Goal: Transaction & Acquisition: Purchase product/service

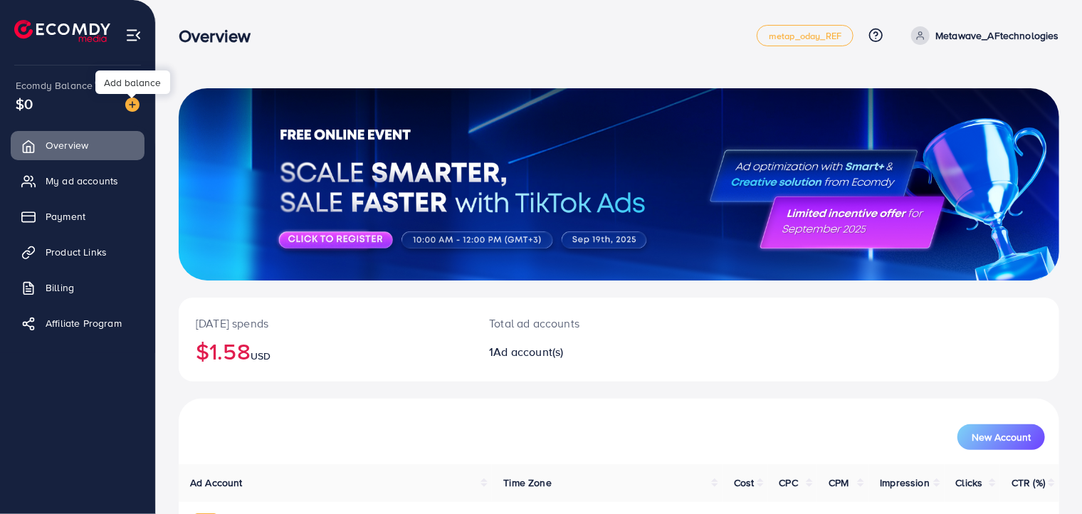
click at [131, 100] on img at bounding box center [132, 105] width 14 height 14
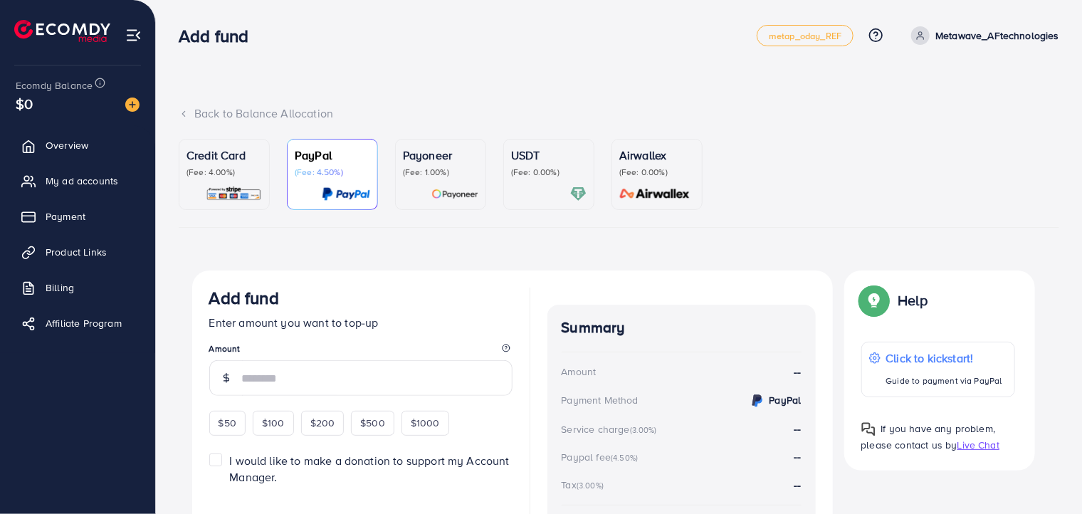
click at [221, 196] on img at bounding box center [234, 194] width 56 height 16
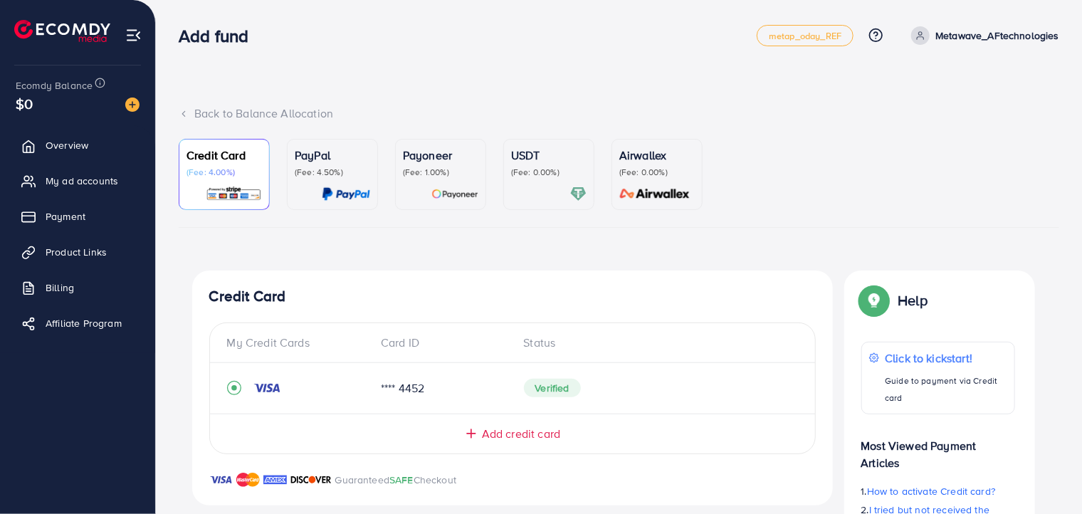
scroll to position [285, 0]
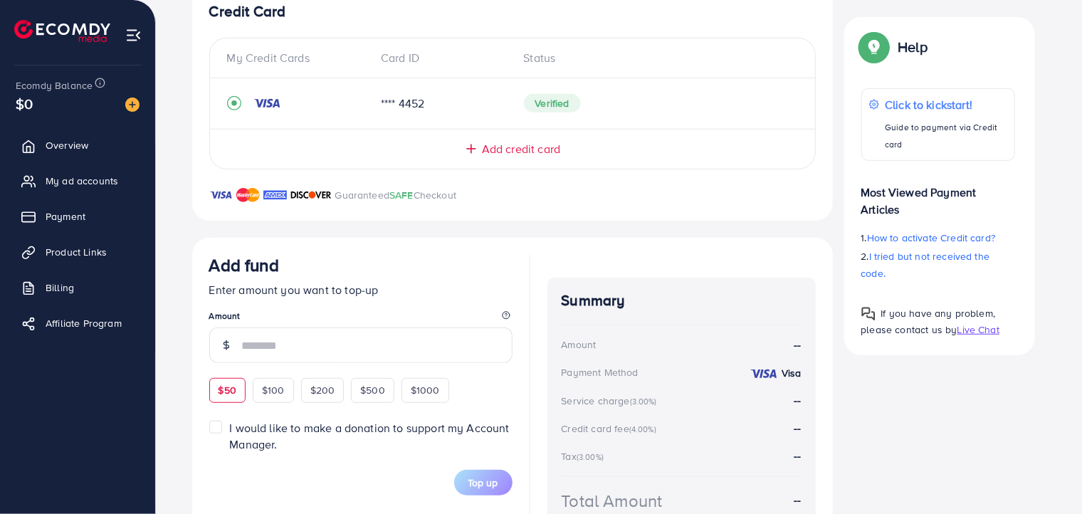
click at [226, 381] on div "$50" at bounding box center [227, 390] width 36 height 24
type input "**"
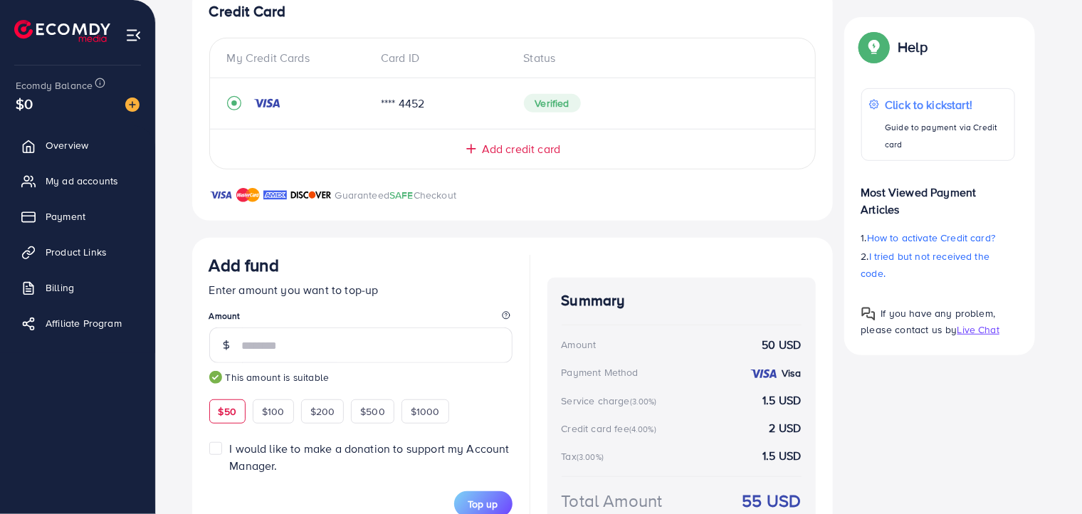
scroll to position [371, 0]
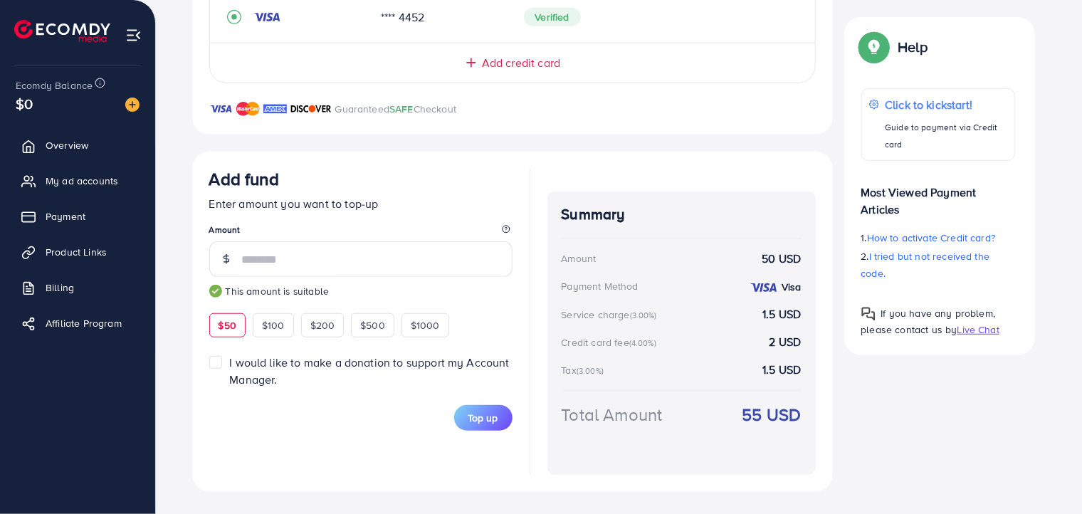
click at [229, 364] on label "I would like to make a donation to support my Account Manager." at bounding box center [370, 371] width 283 height 33
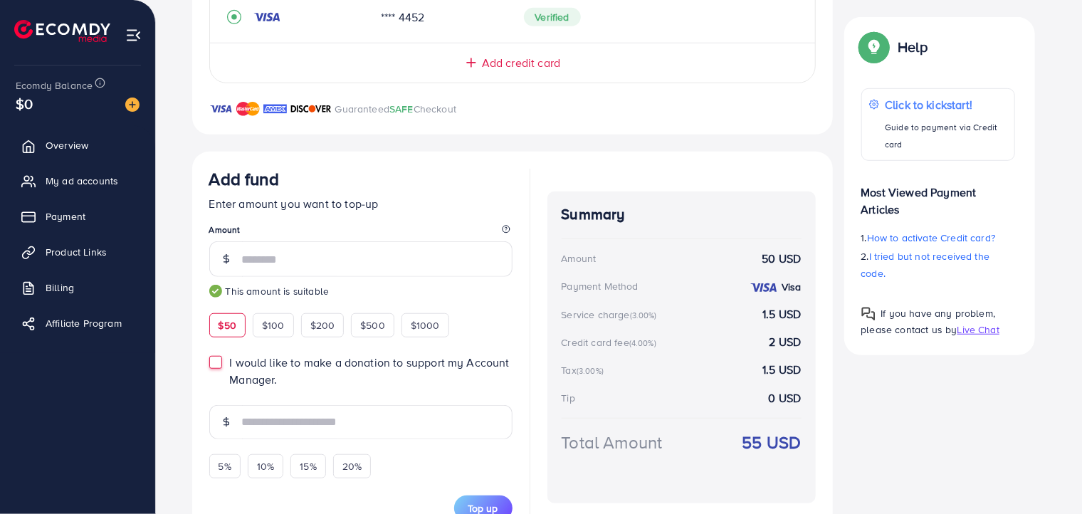
scroll to position [416, 0]
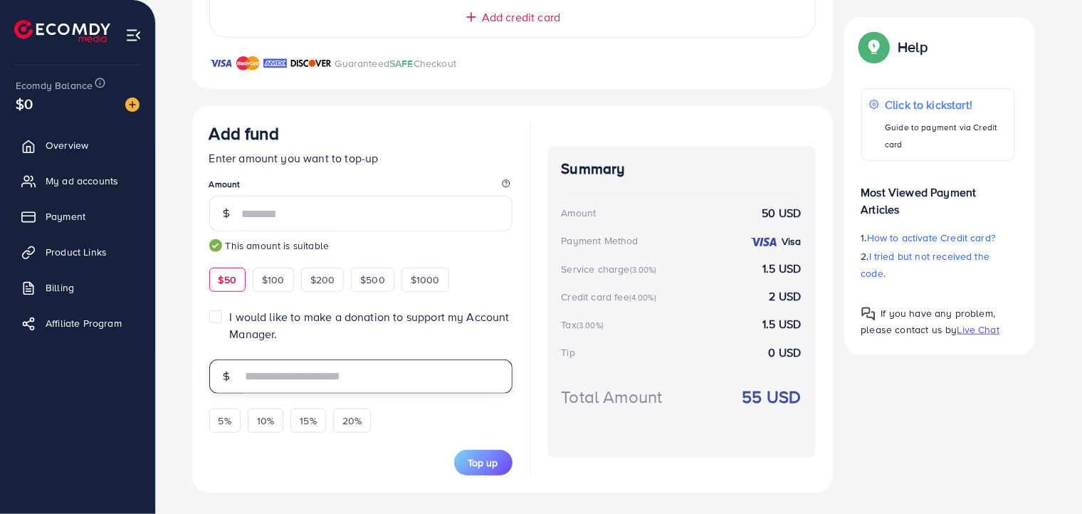
click at [316, 377] on input "text" at bounding box center [377, 377] width 271 height 34
click at [503, 459] on button "Top up" at bounding box center [483, 463] width 58 height 26
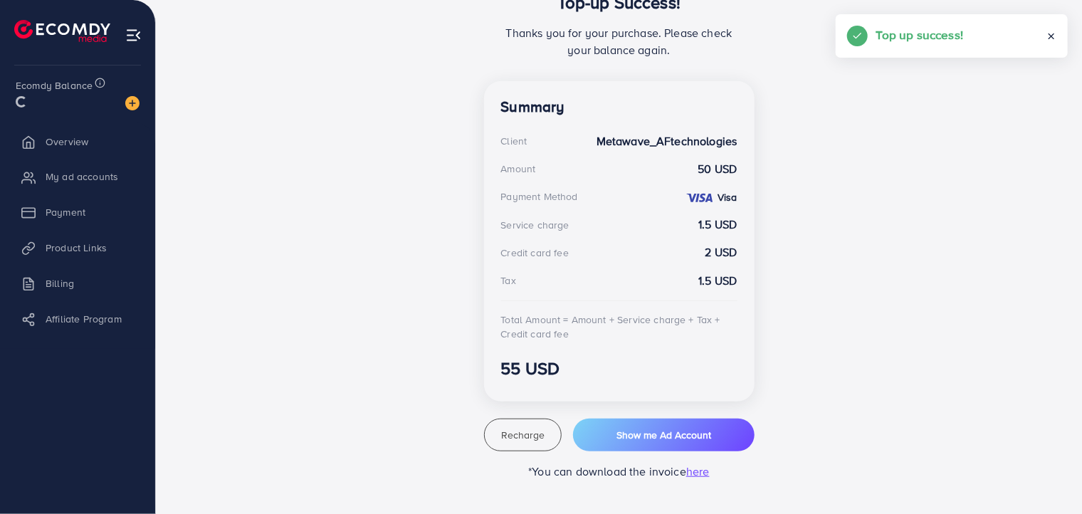
scroll to position [333, 0]
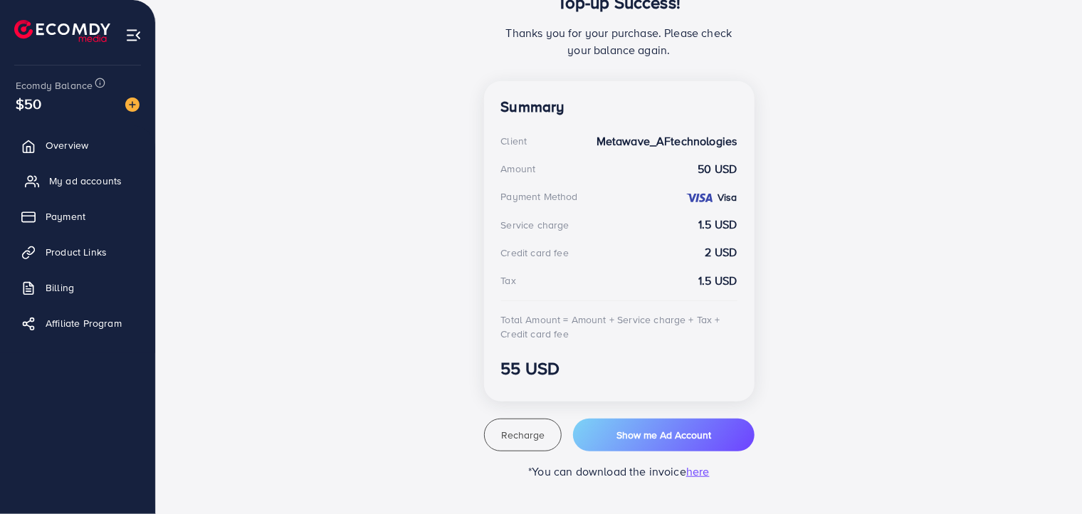
click at [73, 182] on span "My ad accounts" at bounding box center [85, 181] width 73 height 14
click at [91, 183] on span "My ad accounts" at bounding box center [85, 181] width 73 height 14
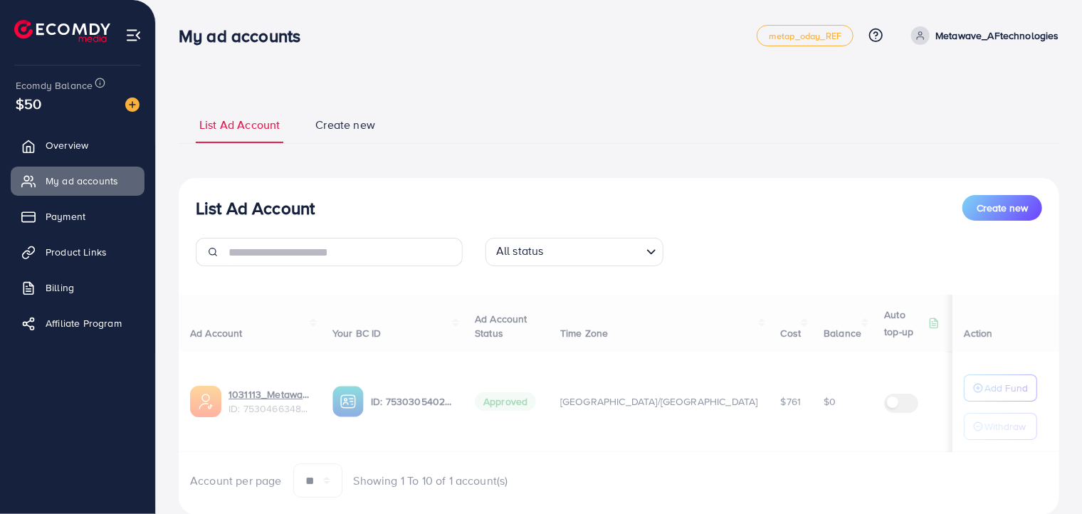
scroll to position [40, 0]
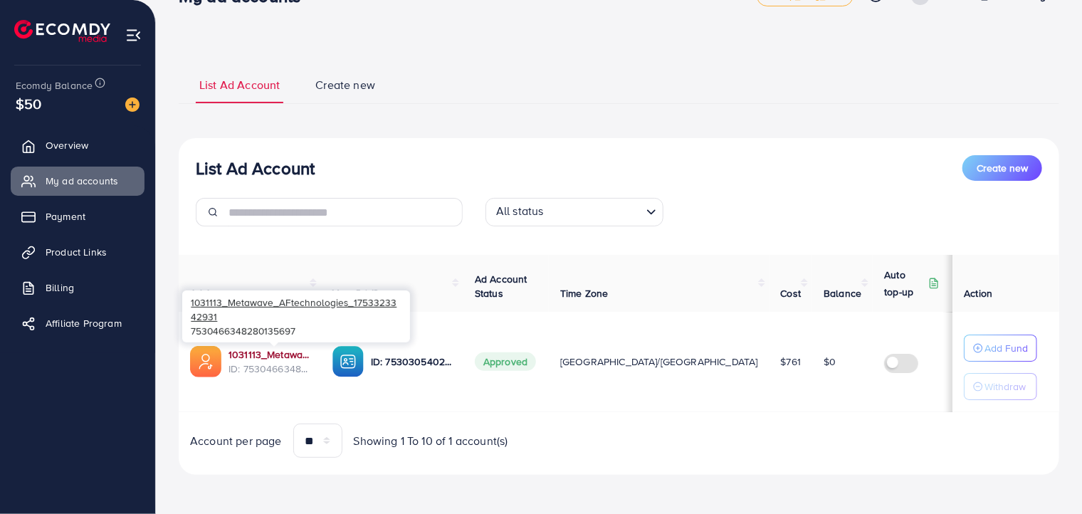
click at [285, 354] on link "1031113_Metawave_AFtechnologies_1753323342931" at bounding box center [269, 354] width 81 height 14
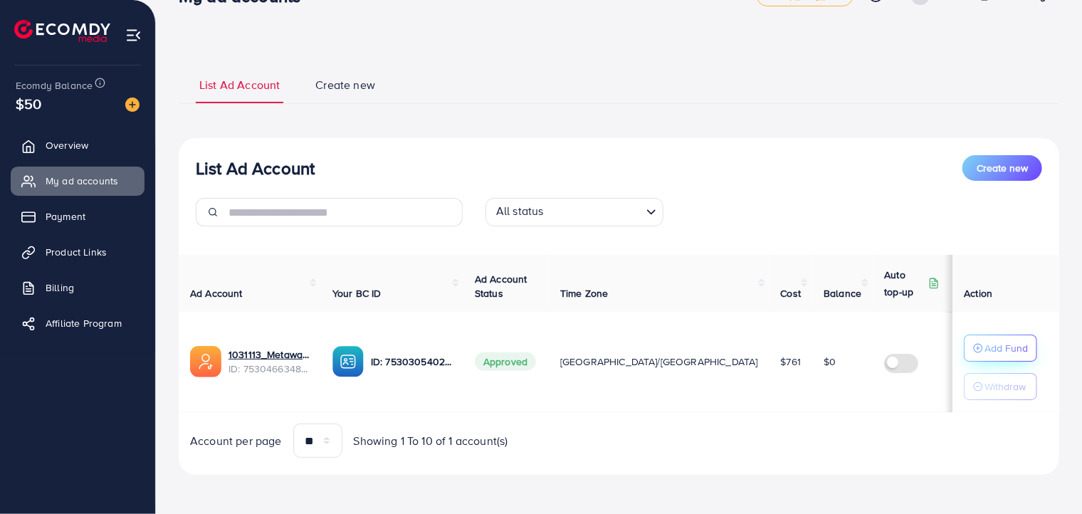
click at [1006, 342] on p "Add Fund" at bounding box center [1006, 348] width 43 height 17
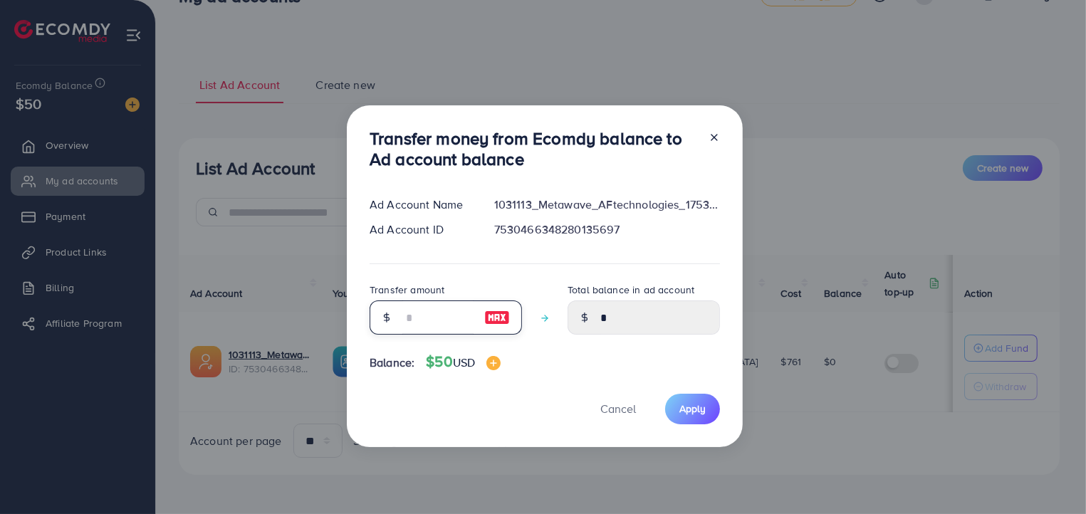
drag, startPoint x: 462, startPoint y: 313, endPoint x: 429, endPoint y: 320, distance: 34.1
click at [447, 315] on input "number" at bounding box center [437, 317] width 71 height 34
type input "*"
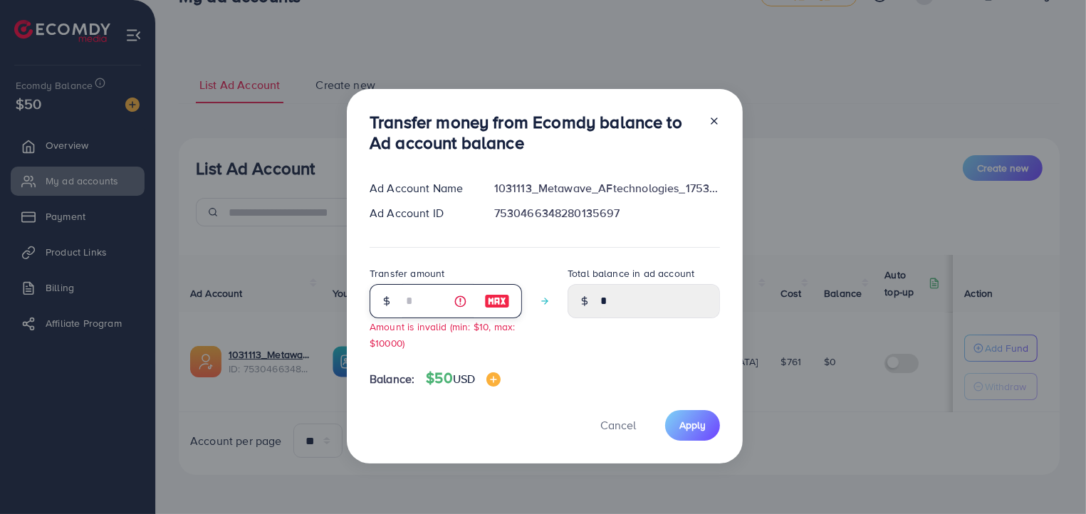
type input "****"
type input "**"
type input "*****"
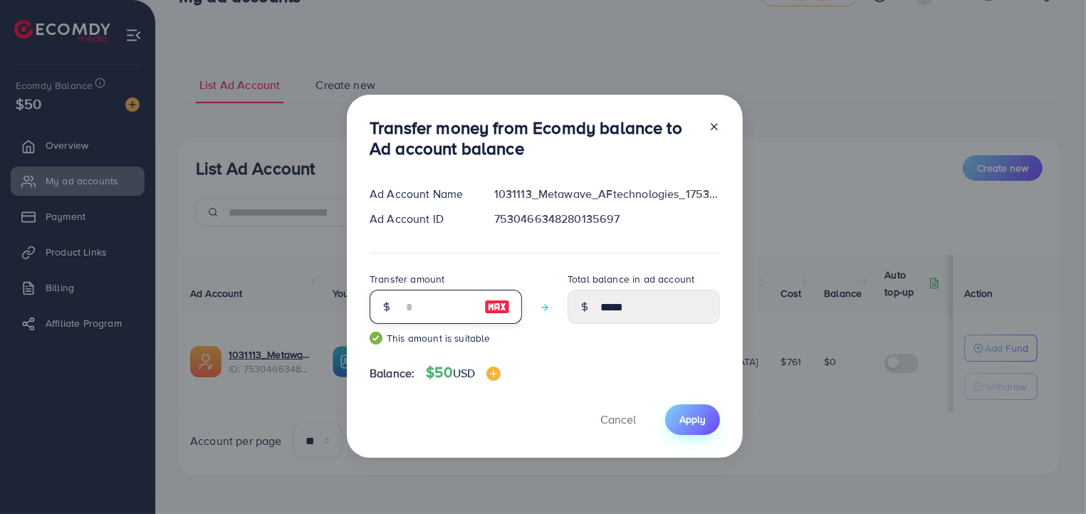
type input "**"
click at [701, 412] on button "Apply" at bounding box center [692, 419] width 55 height 31
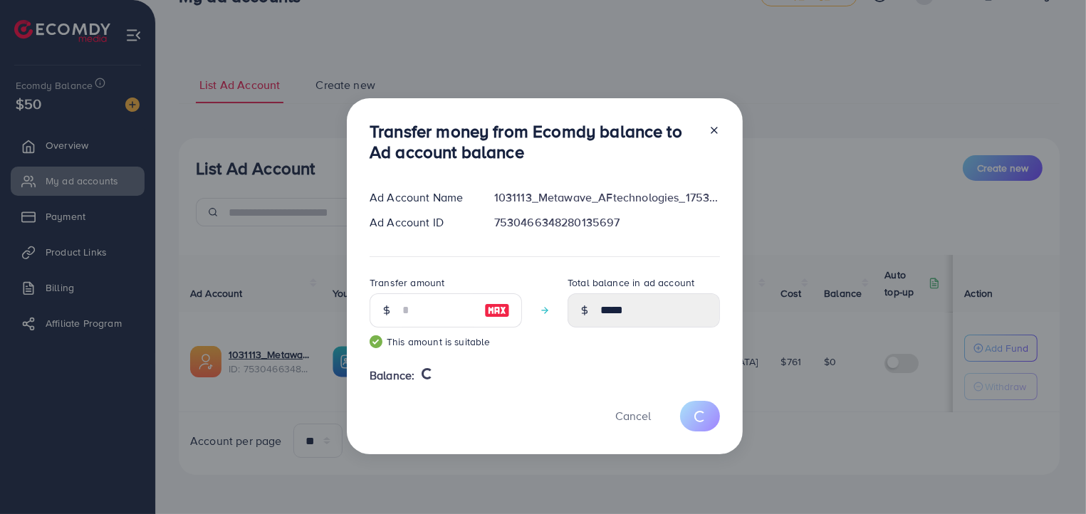
type input "*"
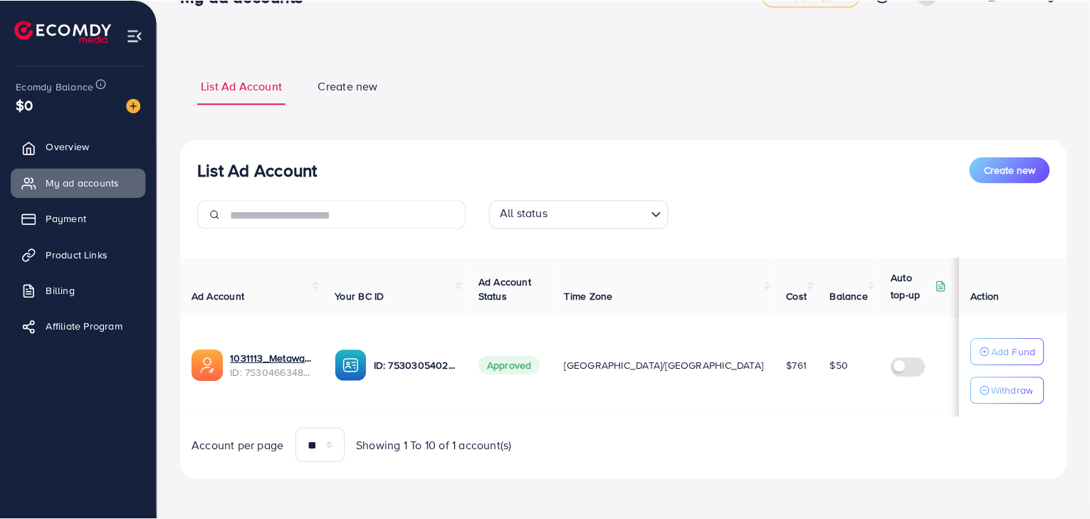
scroll to position [34, 0]
